Goal: Task Accomplishment & Management: Manage account settings

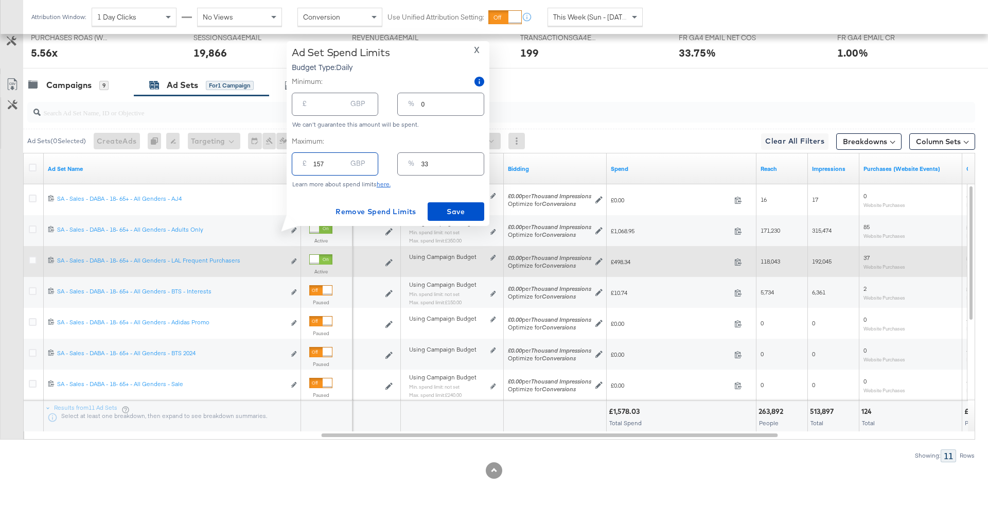
type input "15"
type input "3"
type input "155"
type input "33"
type input "155"
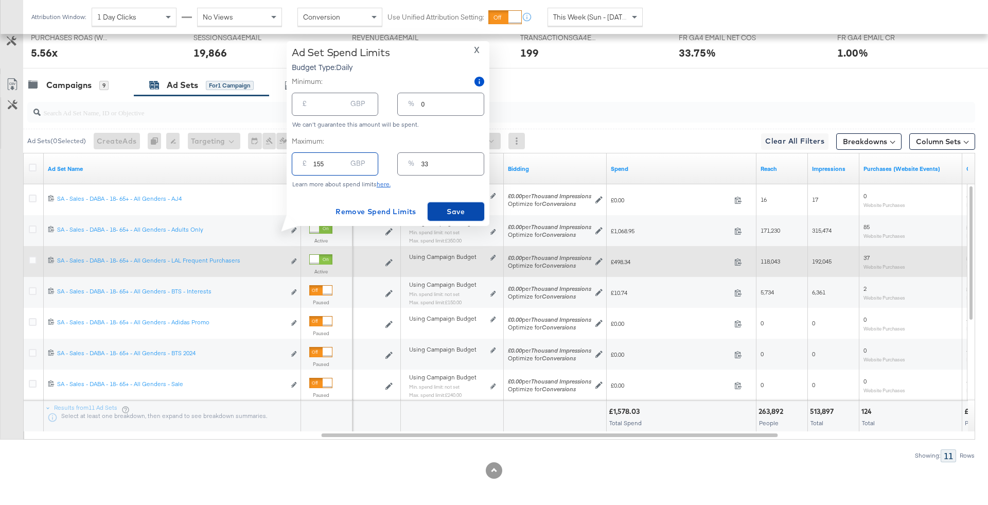
click at [447, 209] on span "Save" at bounding box center [456, 211] width 48 height 13
type input "155.00"
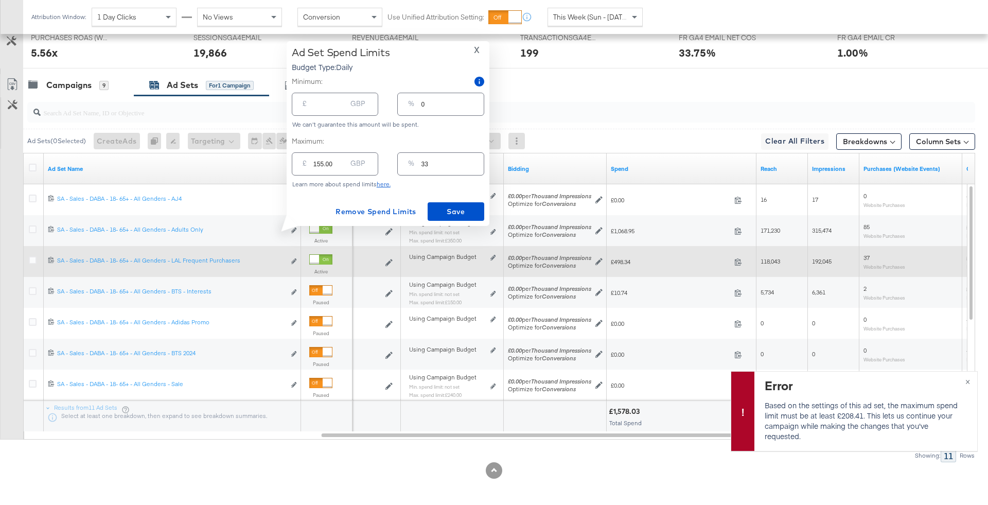
click at [310, 168] on div "£" at bounding box center [305, 165] width 12 height 19
click at [321, 165] on input "155.00" at bounding box center [329, 160] width 33 height 22
type input "2"
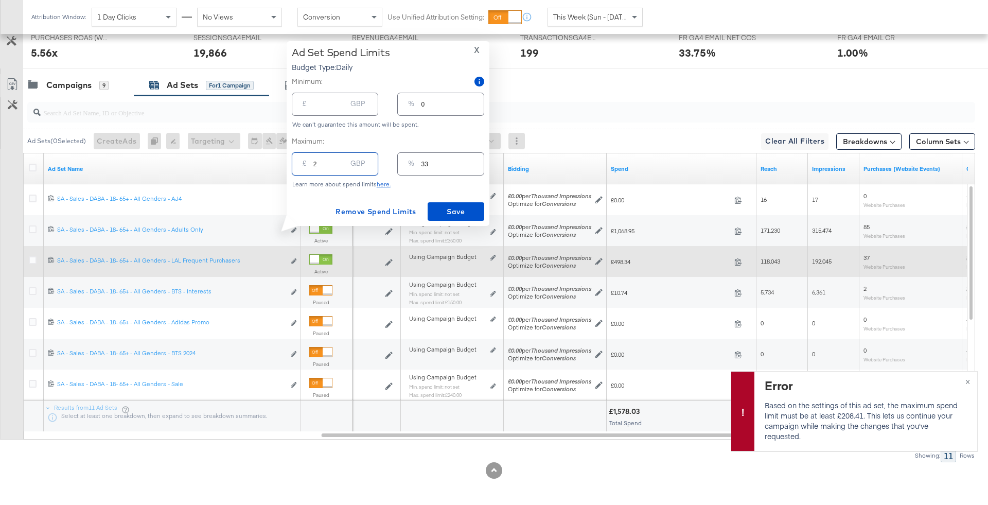
type input "0"
type input "21"
type input "4"
type input "210"
type input "45"
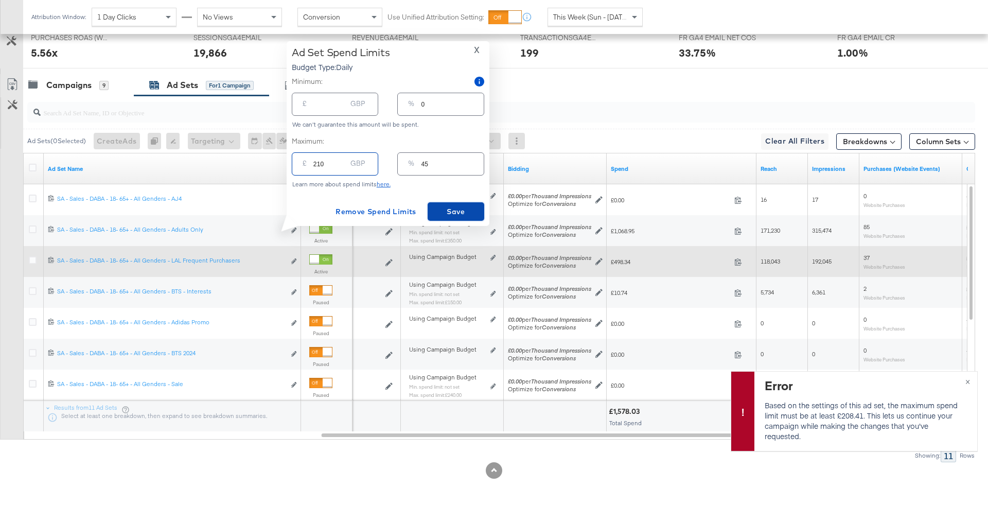
type input "210.00"
click at [459, 205] on span "Save" at bounding box center [456, 211] width 48 height 13
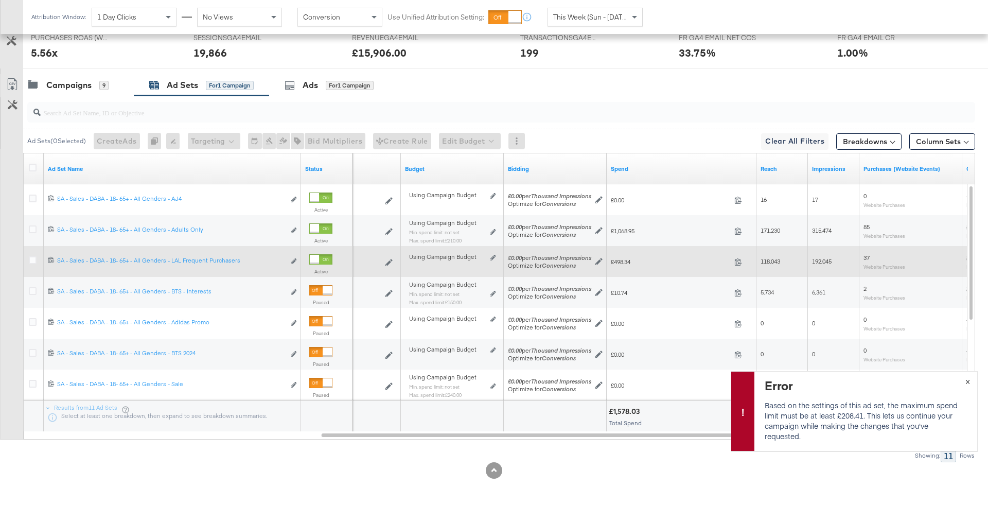
click at [973, 379] on button "×" at bounding box center [967, 381] width 19 height 19
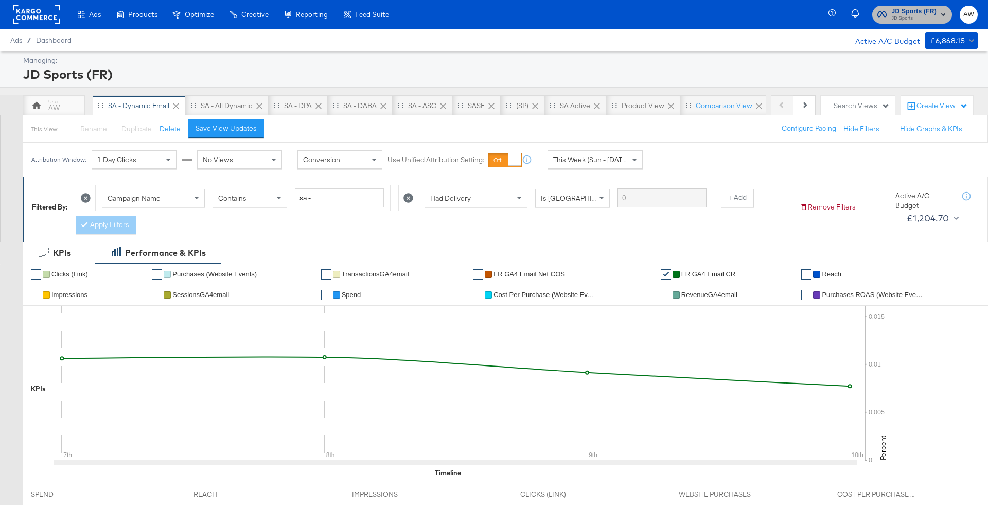
click at [907, 16] on span "JD Sports" at bounding box center [914, 18] width 45 height 8
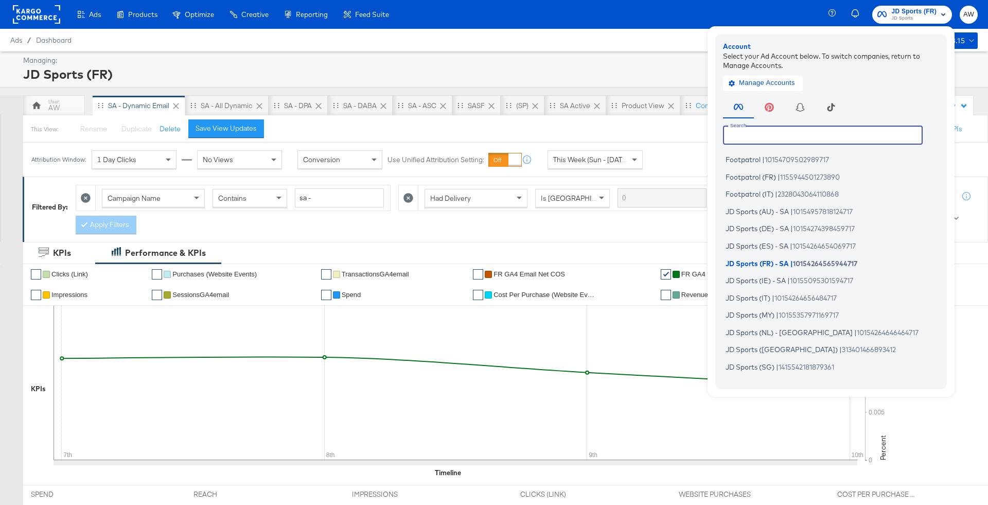
click at [854, 128] on input "text" at bounding box center [823, 135] width 200 height 19
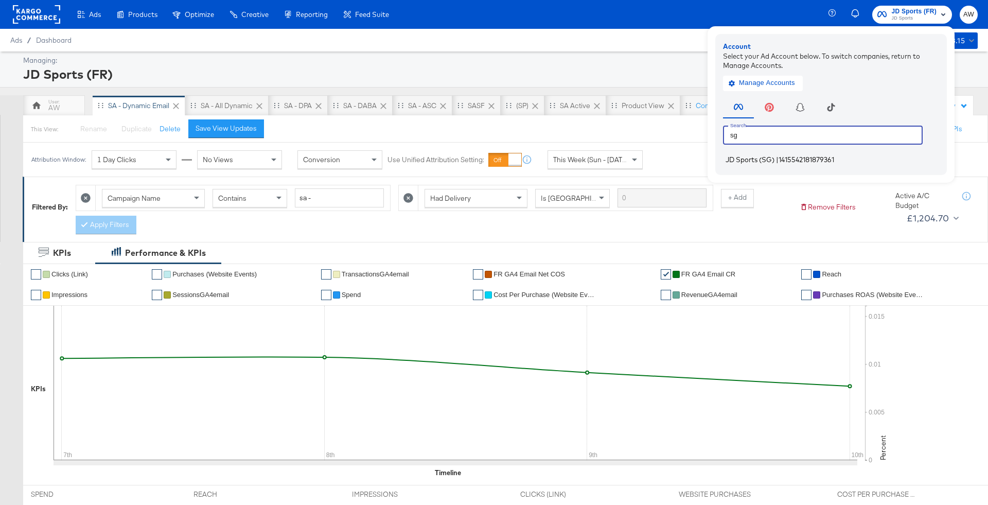
type input "sg"
click at [799, 156] on span "1415542181879361" at bounding box center [807, 159] width 56 height 8
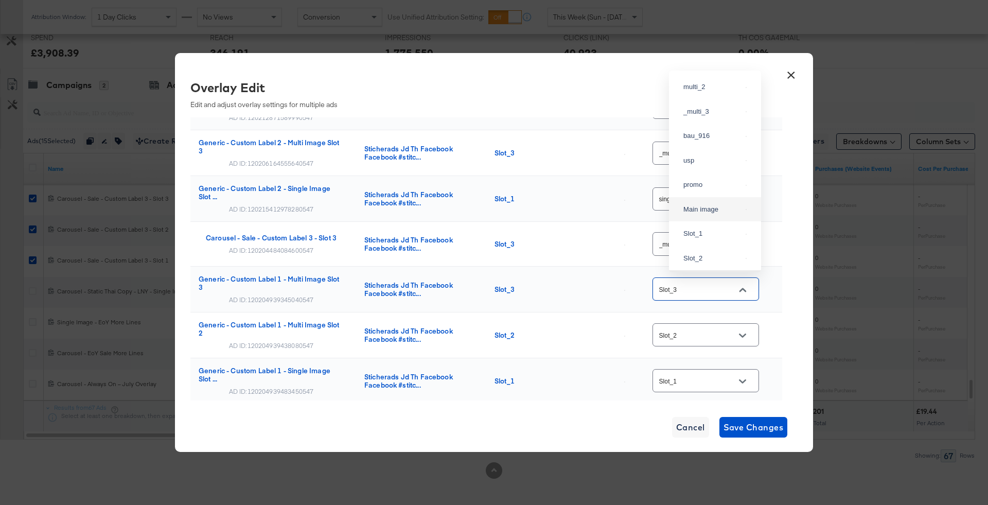
scroll to position [38, 0]
click at [713, 128] on div "_multi_3" at bounding box center [713, 122] width 58 height 10
type input "_multi_3"
click at [729, 333] on input "Slot_2" at bounding box center [697, 335] width 81 height 12
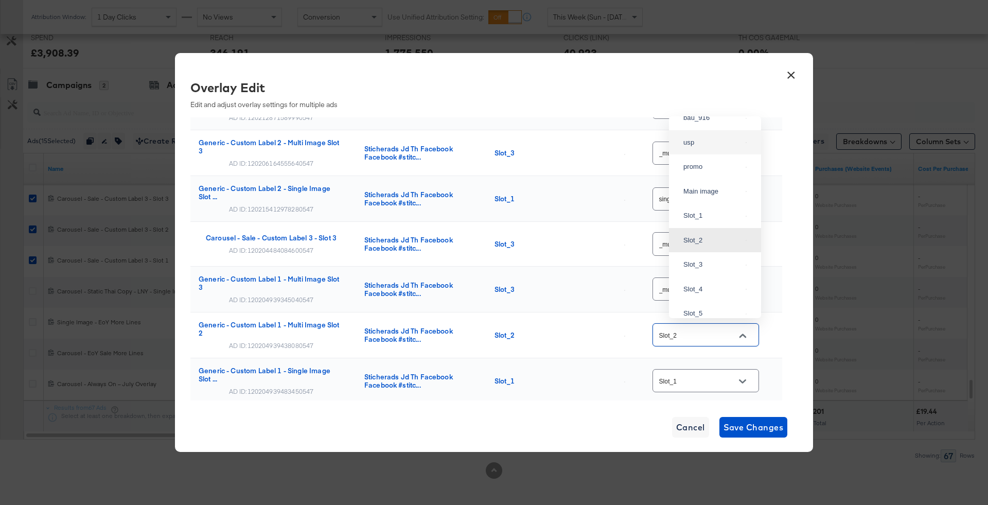
scroll to position [60, 0]
click at [705, 127] on div "multi_2" at bounding box center [713, 121] width 58 height 10
type input "multi_2"
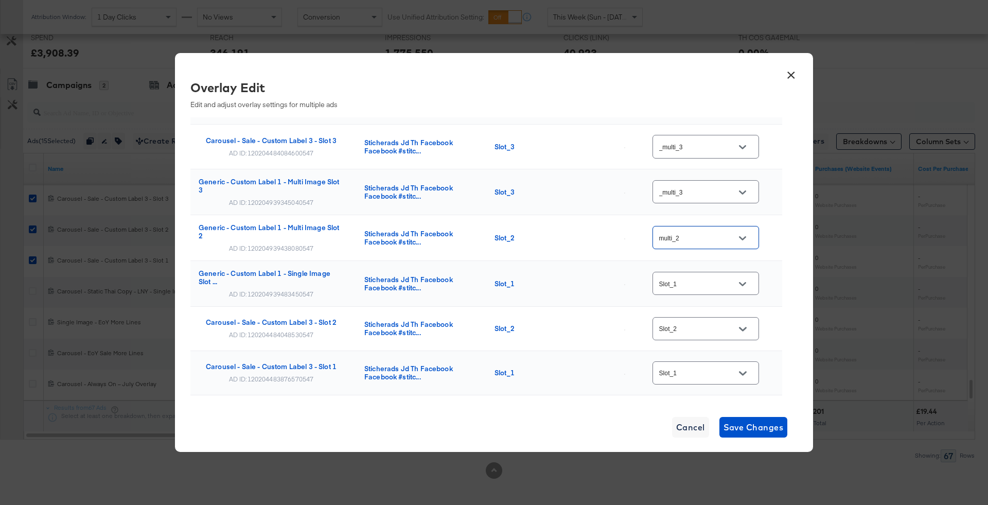
scroll to position [439, 0]
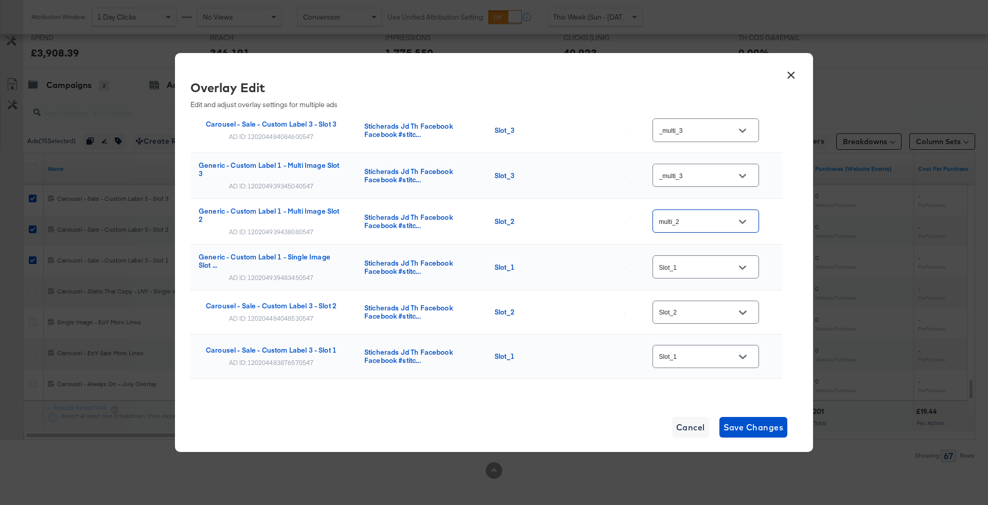
click at [733, 256] on div "Slot_1" at bounding box center [706, 266] width 107 height 23
click at [735, 264] on div at bounding box center [743, 267] width 22 height 15
click at [746, 265] on icon "Open" at bounding box center [742, 267] width 7 height 7
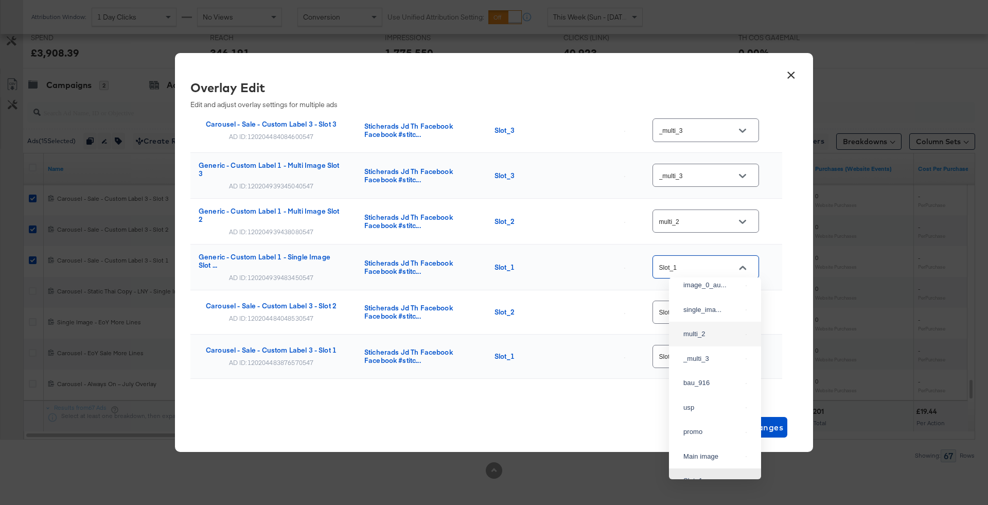
scroll to position [5, 0]
click at [709, 319] on div "single_ima..." at bounding box center [713, 314] width 58 height 10
type input "single_image"
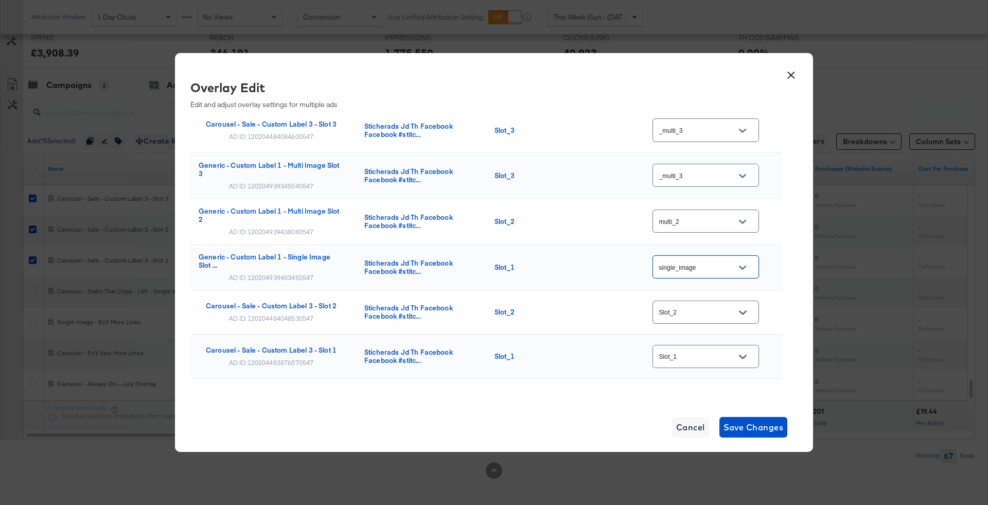
click at [732, 308] on input "Slot_2" at bounding box center [697, 313] width 81 height 12
click at [711, 131] on div "multi_2" at bounding box center [715, 123] width 76 height 19
type input "multi_2"
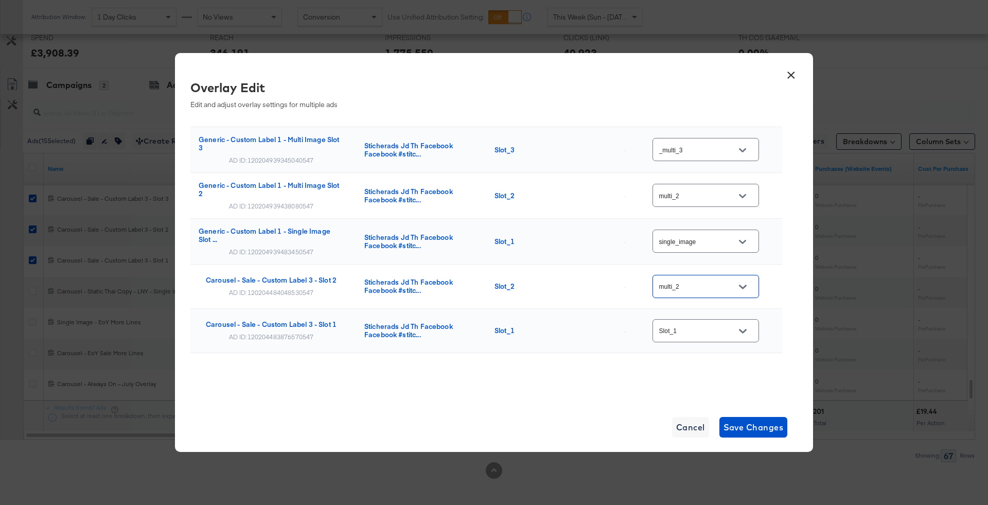
click at [729, 330] on input "Slot_1" at bounding box center [697, 331] width 81 height 12
click at [709, 135] on div "single_ima..." at bounding box center [713, 130] width 58 height 10
type input "single_image"
click at [752, 417] on button "Save Changes" at bounding box center [754, 427] width 68 height 21
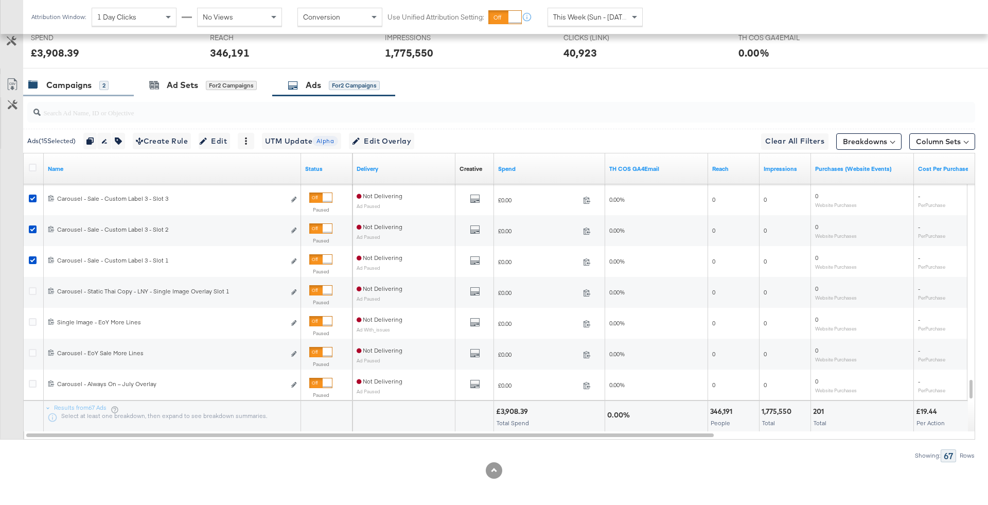
click at [111, 81] on div "Campaigns 2" at bounding box center [73, 85] width 90 height 12
